Goal: Information Seeking & Learning: Learn about a topic

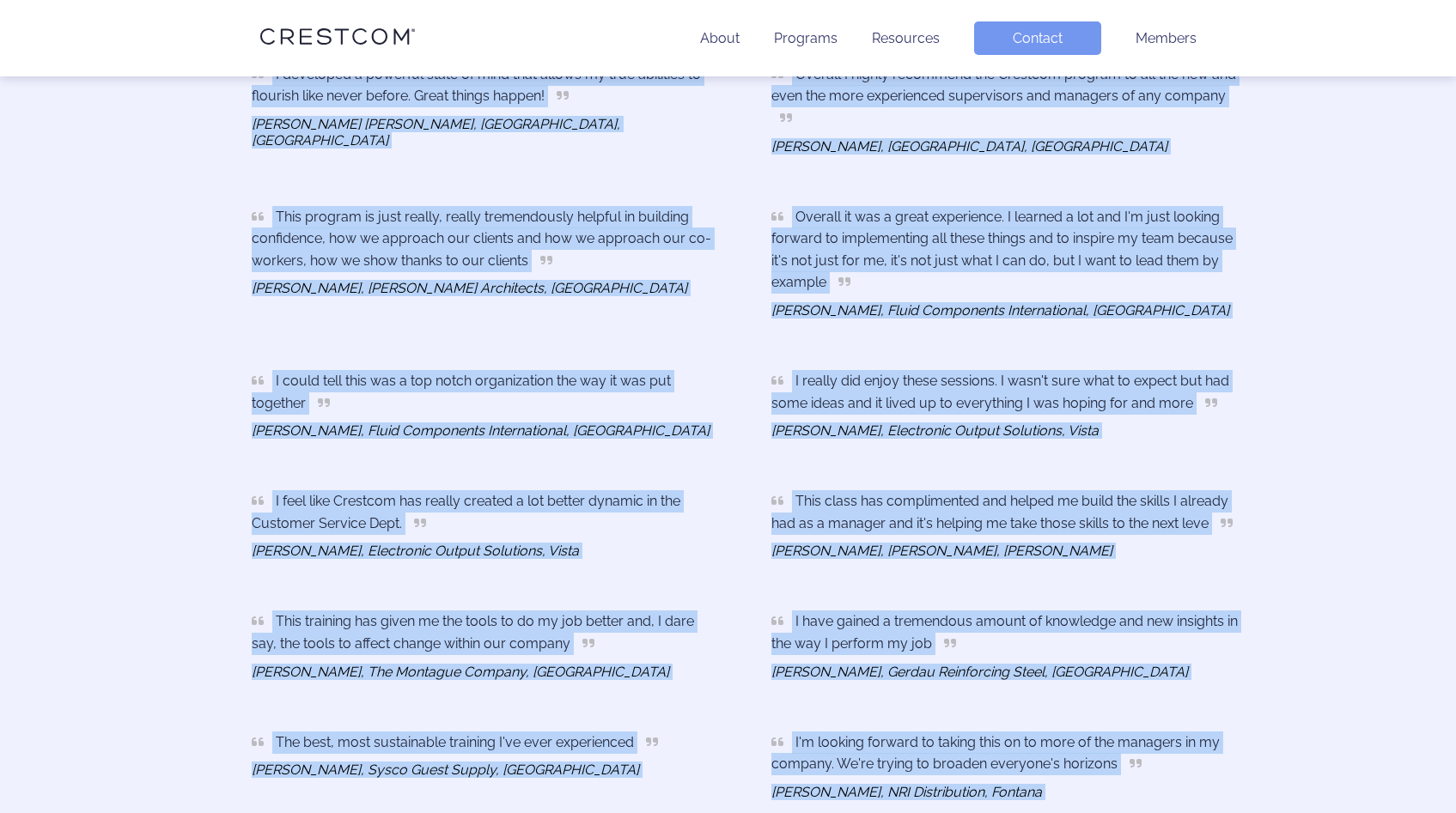
scroll to position [5698, 0]
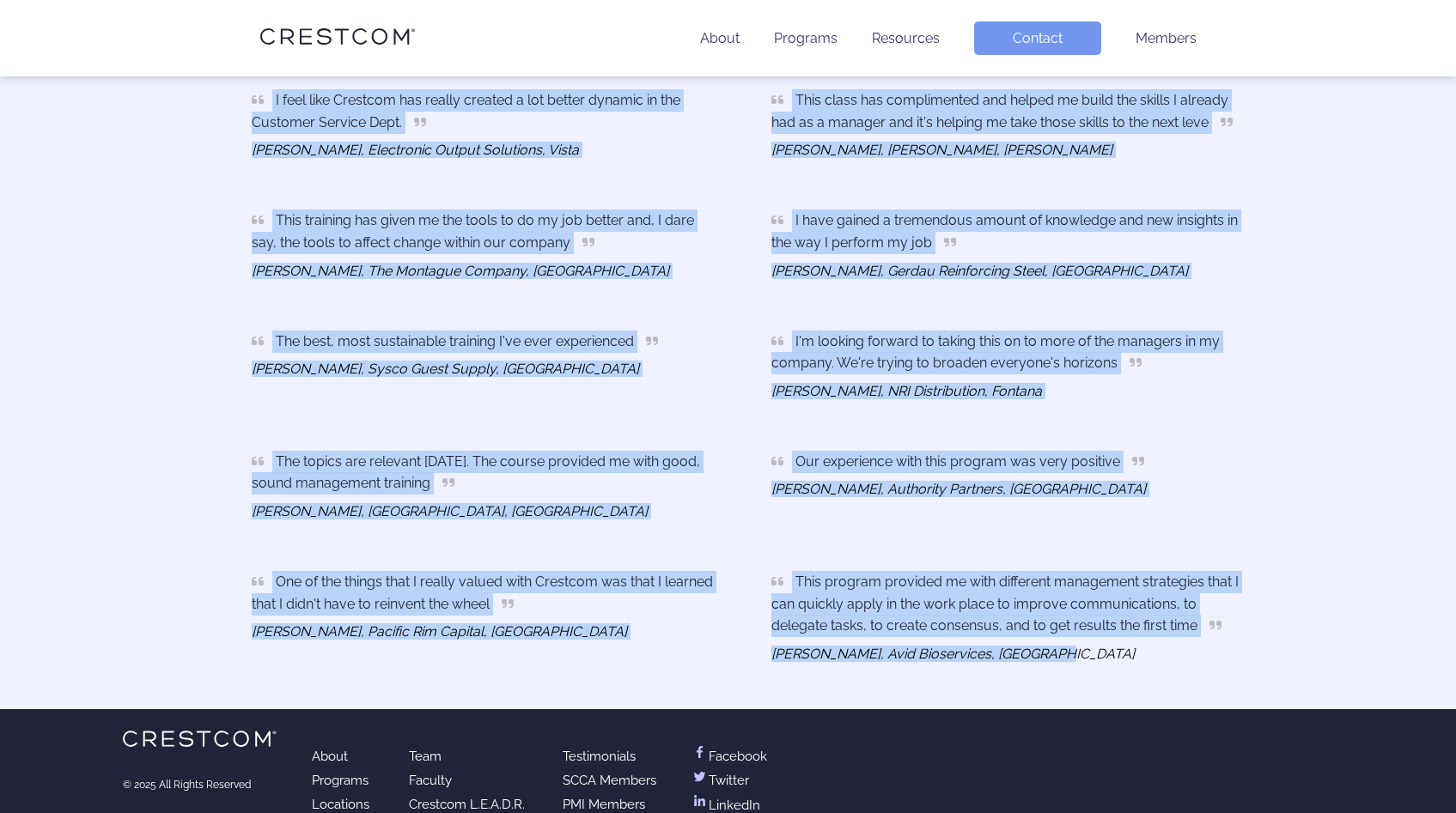
drag, startPoint x: 173, startPoint y: 389, endPoint x: 1185, endPoint y: 626, distance: 1039.4
copy div "Crestcom has been the best decision I could have made for my company. My team i…"
click at [361, 40] on icon at bounding box center [338, 37] width 155 height 30
